Goal: Navigation & Orientation: Find specific page/section

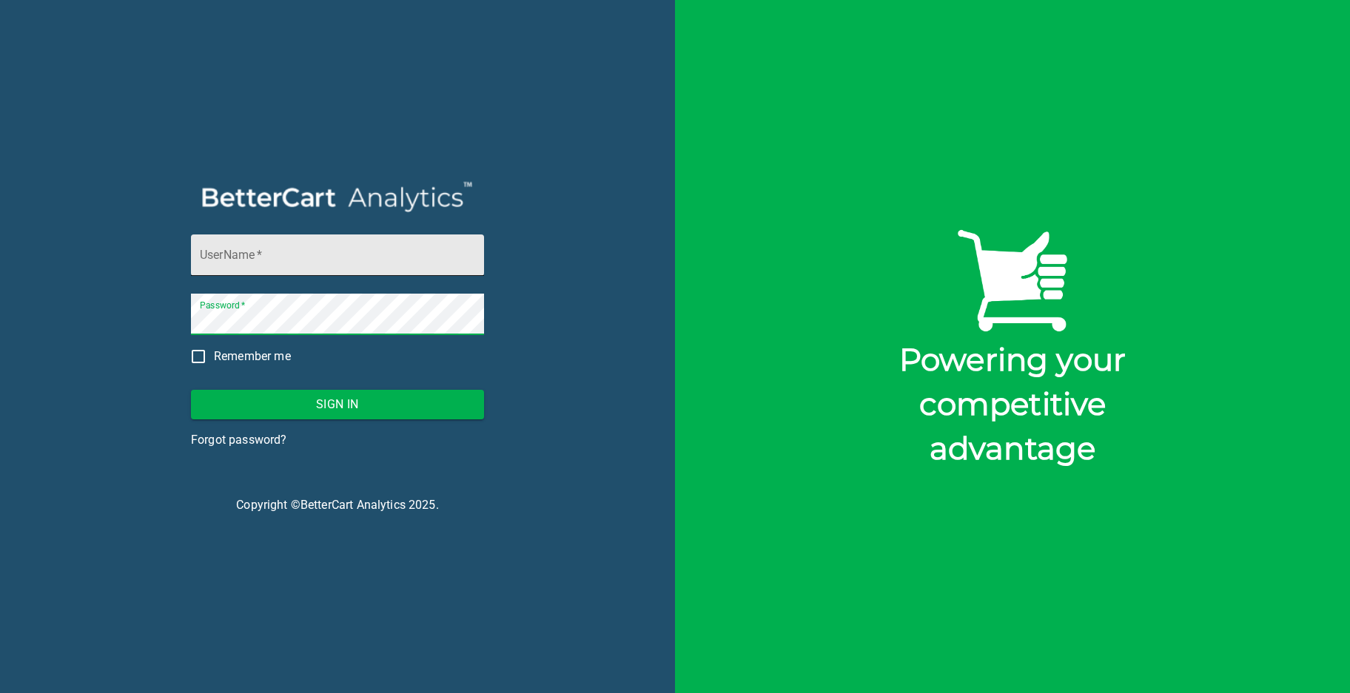
click at [235, 262] on input "UserName   *" at bounding box center [337, 255] width 293 height 41
click at [200, 256] on input "UserName   *" at bounding box center [337, 255] width 293 height 41
type input "storck@bettercart.ca"
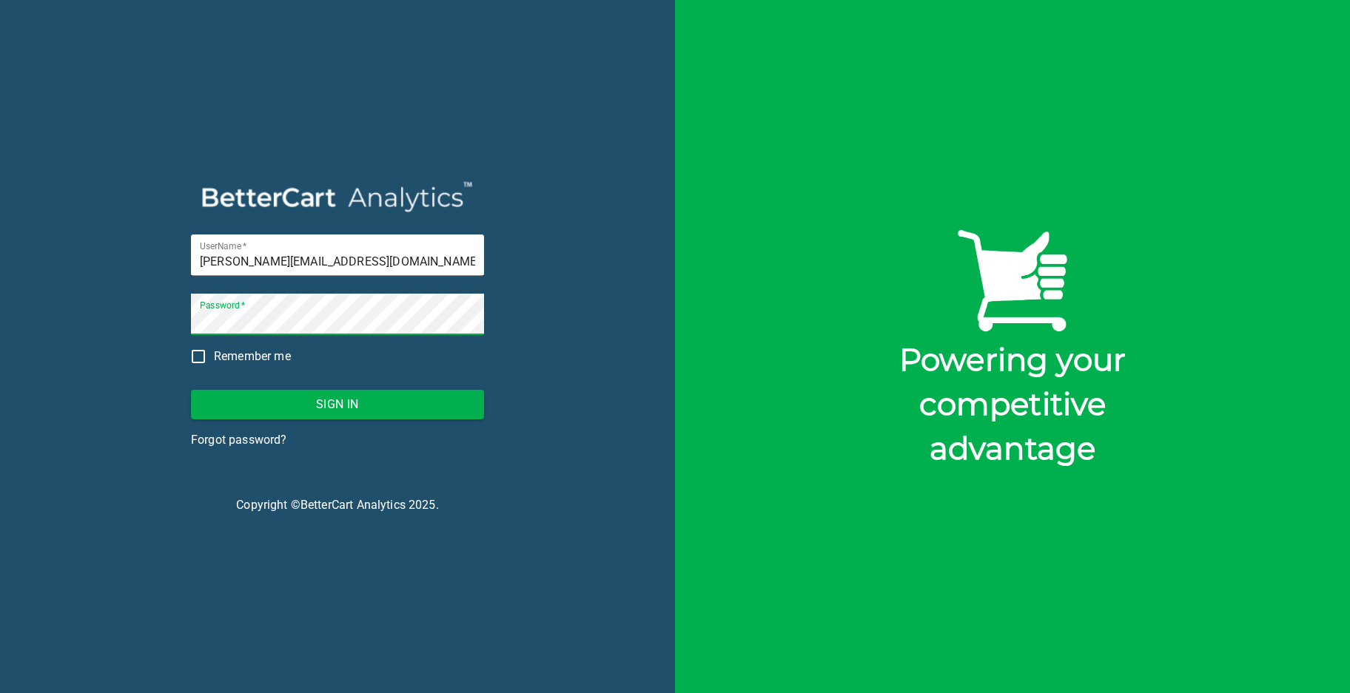
drag, startPoint x: 130, startPoint y: 314, endPoint x: 181, endPoint y: 310, distance: 51.2
click at [130, 314] on div "UserName   * storck@bettercart.ca Password   * Remember me Sign In Forgot passw…" at bounding box center [337, 346] width 675 height 693
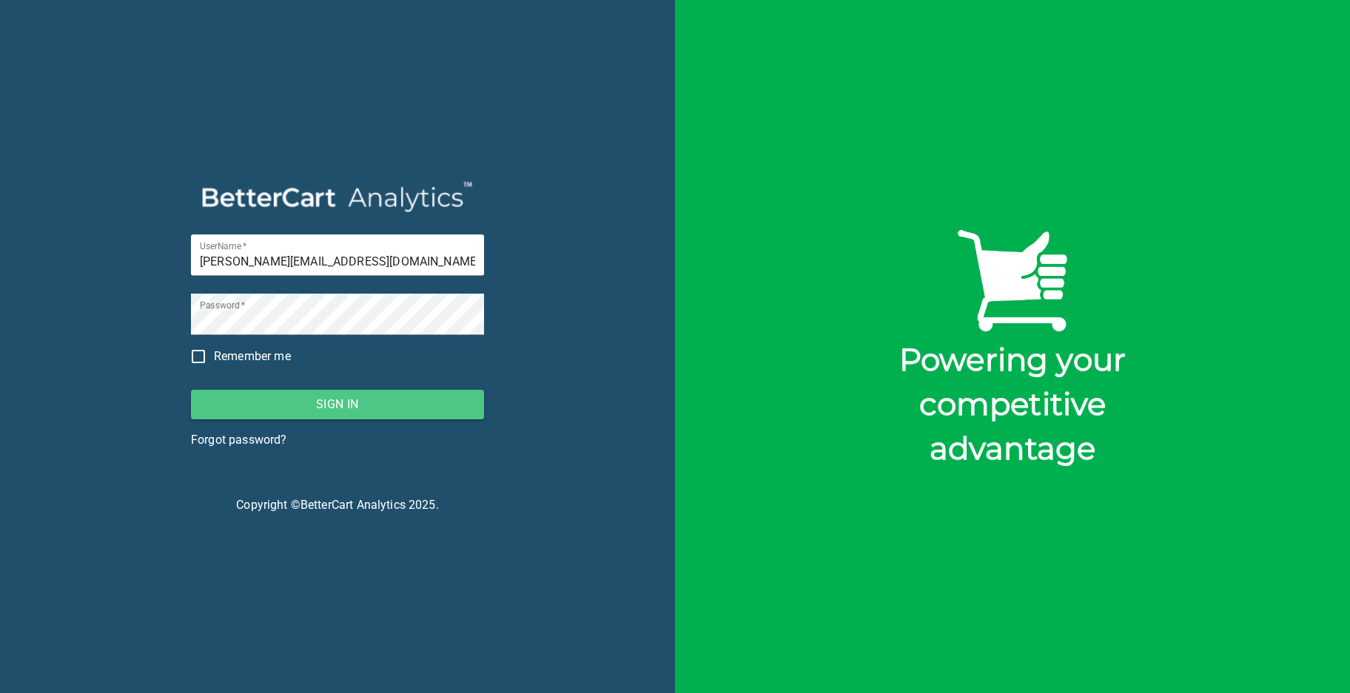
click at [330, 401] on span "Sign In" at bounding box center [337, 404] width 269 height 21
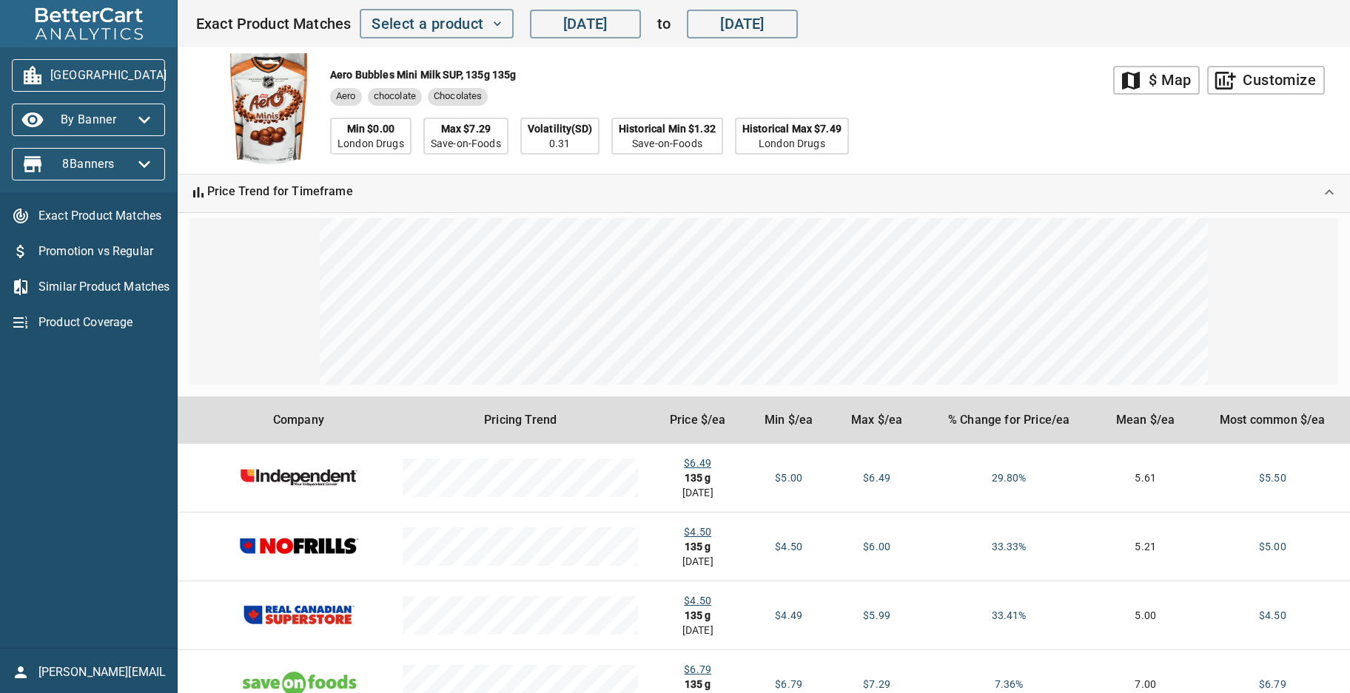
click at [959, 101] on div "Aero Bubbles Mini Milk SUP, 135g 135g Aero chocolate Chocolates Min $0.00 Londo…" at bounding box center [654, 110] width 918 height 127
click at [87, 428] on div "Exact Product Matches Promotion vs Regular Similar Product Matches Product Cove…" at bounding box center [88, 420] width 177 height 456
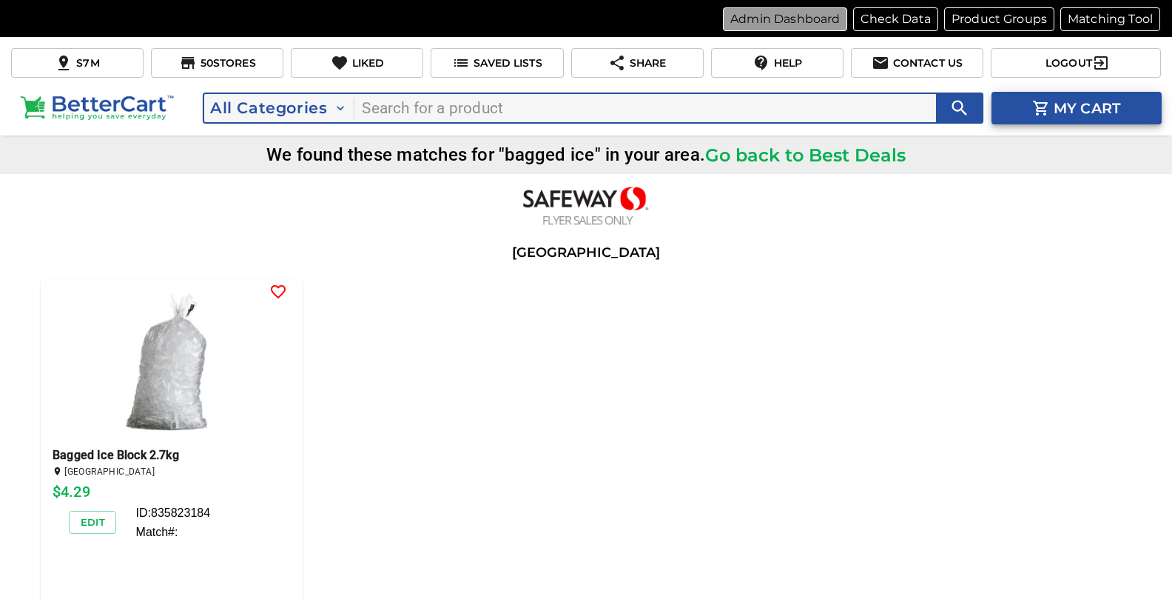
click at [776, 16] on p "Admin Dashboard" at bounding box center [785, 19] width 110 height 18
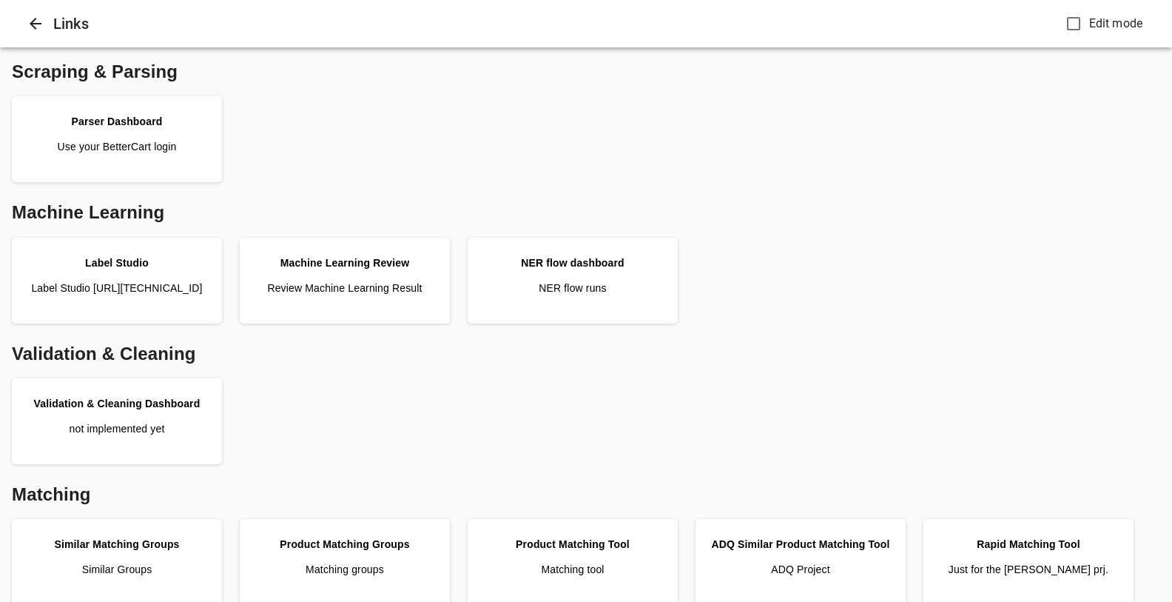
scroll to position [156, 0]
